Goal: Task Accomplishment & Management: Manage account settings

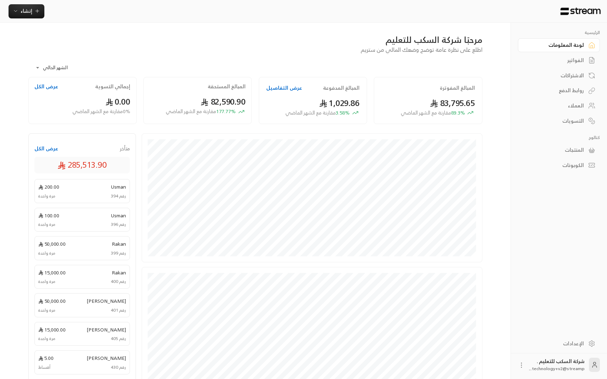
click at [519, 366] on icon at bounding box center [521, 365] width 7 height 7
click at [516, 368] on li "تسجيل الخروج" at bounding box center [504, 364] width 37 height 11
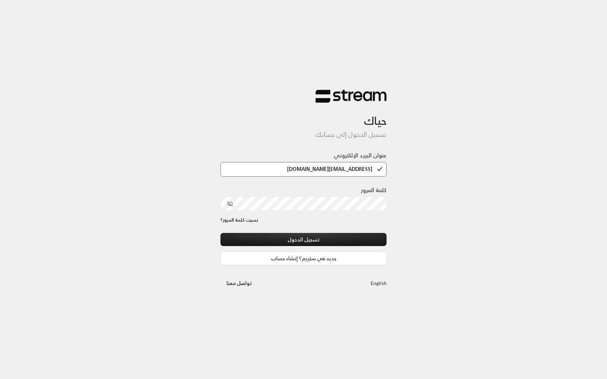
type input "[EMAIL_ADDRESS][DOMAIN_NAME]"
click at [362, 235] on button "تسجيل الدخول" at bounding box center [303, 239] width 166 height 13
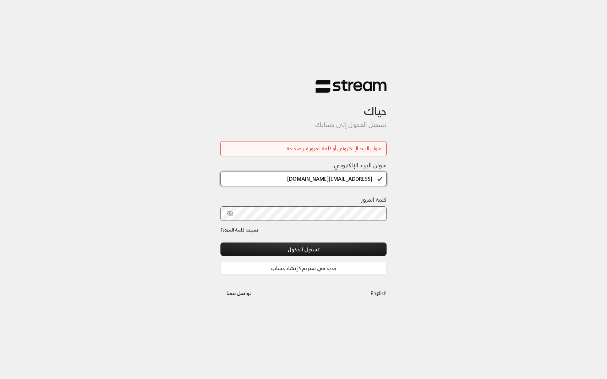
click at [304, 175] on input "demo+futurework@streampay.sa" at bounding box center [303, 179] width 166 height 15
click at [302, 178] on input "demo+futurework@streampay.sa" at bounding box center [303, 179] width 166 height 15
click at [302, 178] on input "[EMAIL_ADDRESS][DOMAIN_NAME]" at bounding box center [303, 179] width 166 height 15
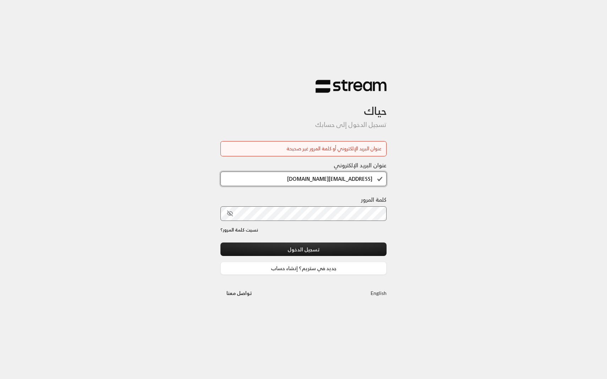
click at [302, 178] on input "[EMAIL_ADDRESS][DOMAIN_NAME]" at bounding box center [303, 179] width 166 height 15
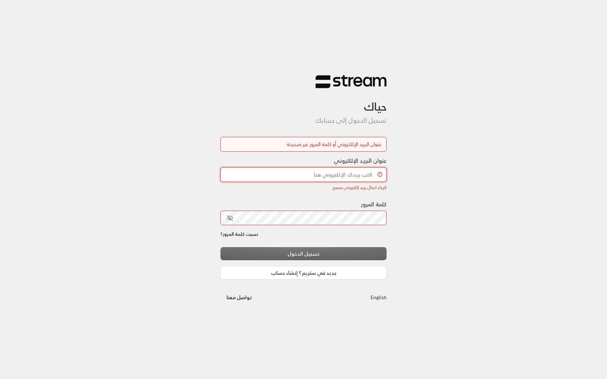
click at [364, 178] on input "عنوان البريد الإلكتروني" at bounding box center [303, 174] width 166 height 15
type input "technology+v2@streampay.sa"
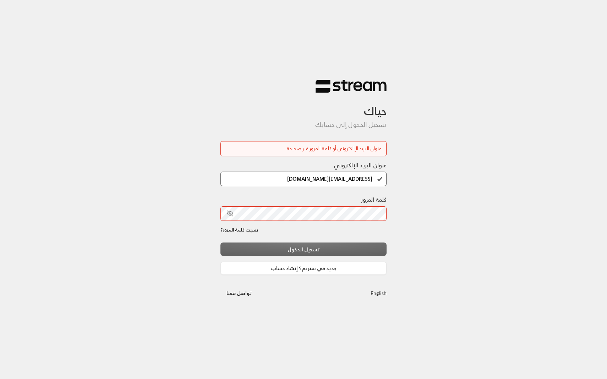
click at [443, 188] on div "حياك تسجيل الدخول إلى حسابك عنوان البريد الإلكتروني أو كلمة المرور غير صحيحة عن…" at bounding box center [303, 189] width 607 height 379
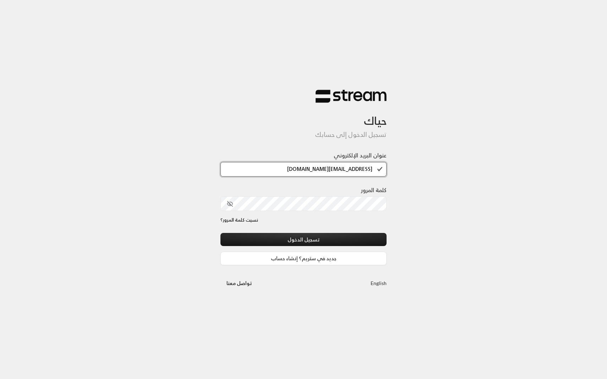
click at [316, 167] on input "[EMAIL_ADDRESS][DOMAIN_NAME]" at bounding box center [303, 169] width 166 height 15
click at [316, 167] on input "technology+v2@streampay.sa" at bounding box center [303, 169] width 166 height 15
paste input "Stream@123"
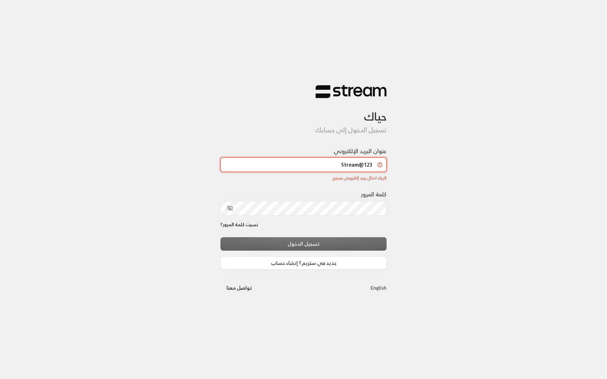
type input "Stream@123"
click at [361, 168] on input "Stream@123" at bounding box center [303, 165] width 166 height 15
click at [360, 168] on input "Stream@123" at bounding box center [303, 165] width 166 height 15
click at [361, 168] on input "Stream@123" at bounding box center [303, 165] width 166 height 15
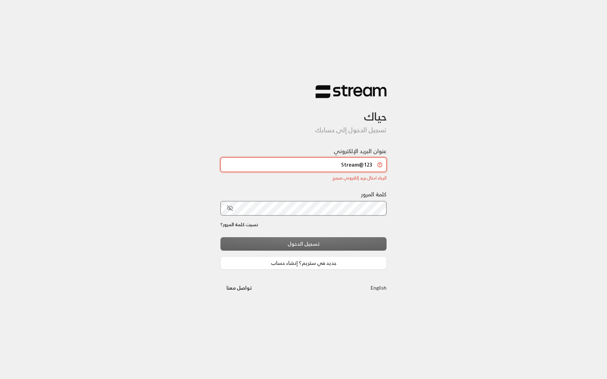
click at [361, 168] on input "Stream@123" at bounding box center [303, 165] width 166 height 15
paste input "demo+futurework@streampay.sa"
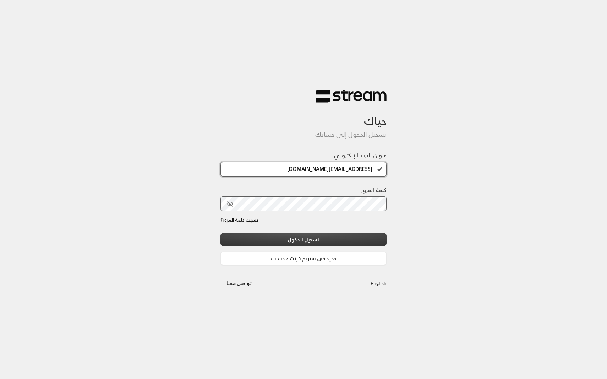
type input "demo+futurework@streampay.sa"
click at [304, 235] on button "تسجيل الدخول" at bounding box center [303, 239] width 166 height 13
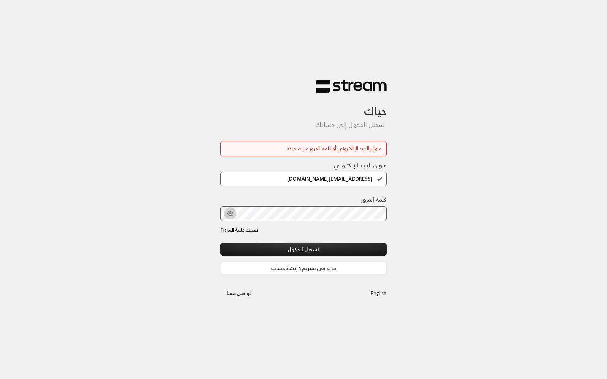
click at [233, 211] on icon "toggle password visibility" at bounding box center [230, 213] width 6 height 6
click at [377, 293] on link "English" at bounding box center [378, 293] width 16 height 13
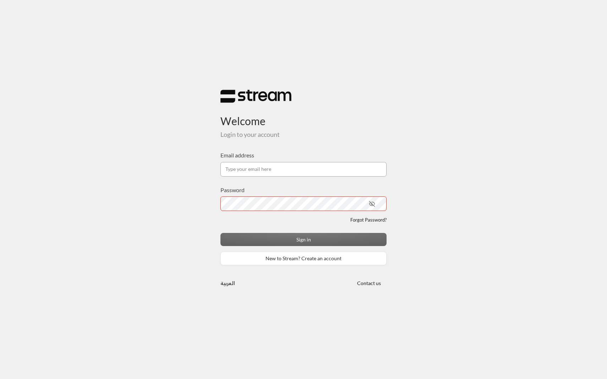
click at [312, 167] on input "Email address" at bounding box center [303, 169] width 166 height 15
paste input "[EMAIL_ADDRESS][DOMAIN_NAME]"
type input "[EMAIL_ADDRESS][DOMAIN_NAME]"
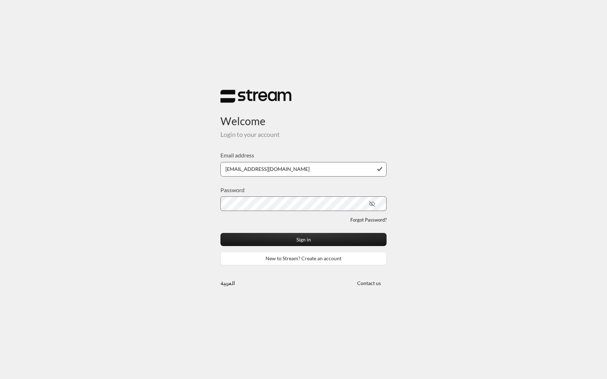
click at [430, 179] on div "Welcome Login to your account Email address demo+futurework@streampay.sa Passwo…" at bounding box center [303, 189] width 607 height 379
click at [340, 244] on button "Sign in" at bounding box center [303, 239] width 166 height 13
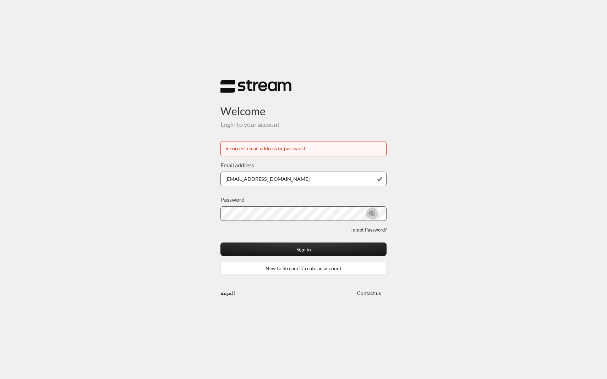
click at [370, 214] on icon "toggle password visibility" at bounding box center [372, 213] width 6 height 6
click at [344, 177] on input "demo+futurework@streampay.sa" at bounding box center [303, 179] width 166 height 15
click at [234, 183] on input "demo+futurework@streampay.sa" at bounding box center [303, 179] width 166 height 15
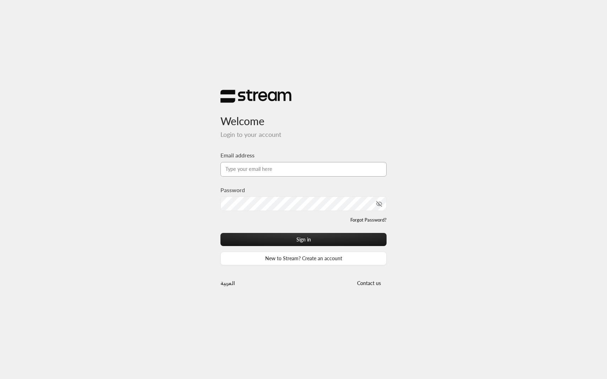
click at [269, 175] on input "Email address" at bounding box center [303, 169] width 166 height 15
paste input "[EMAIL_ADDRESS][DOMAIN_NAME]"
type input "[EMAIL_ADDRESS][DOMAIN_NAME]"
click at [220, 233] on button "Sign in" at bounding box center [303, 239] width 166 height 13
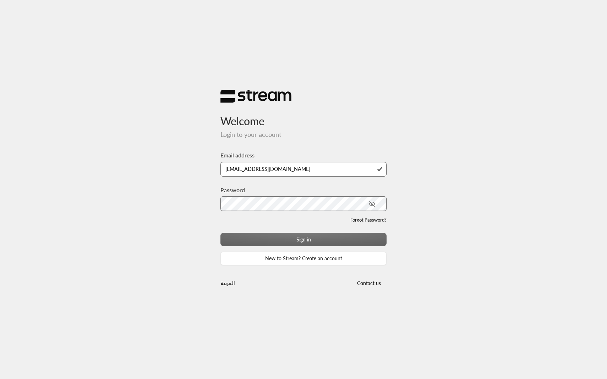
click at [180, 226] on div "Welcome Login to your account Email address [EMAIL_ADDRESS][DOMAIN_NAME] Passwo…" at bounding box center [303, 189] width 607 height 379
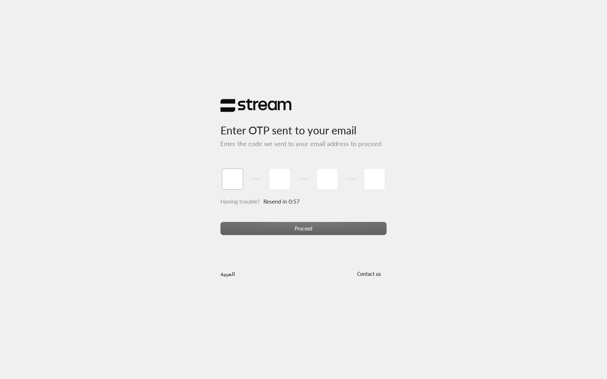
click at [226, 180] on input "tel" at bounding box center [232, 179] width 21 height 21
type input "1"
type input "2"
type input "3"
type input "4"
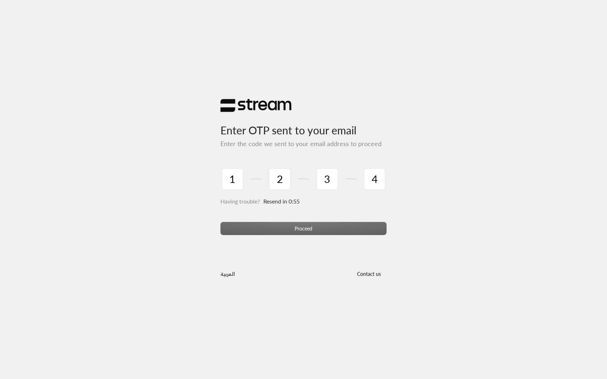
click at [254, 227] on div "Proceed" at bounding box center [303, 231] width 166 height 19
